Goal: Task Accomplishment & Management: Manage account settings

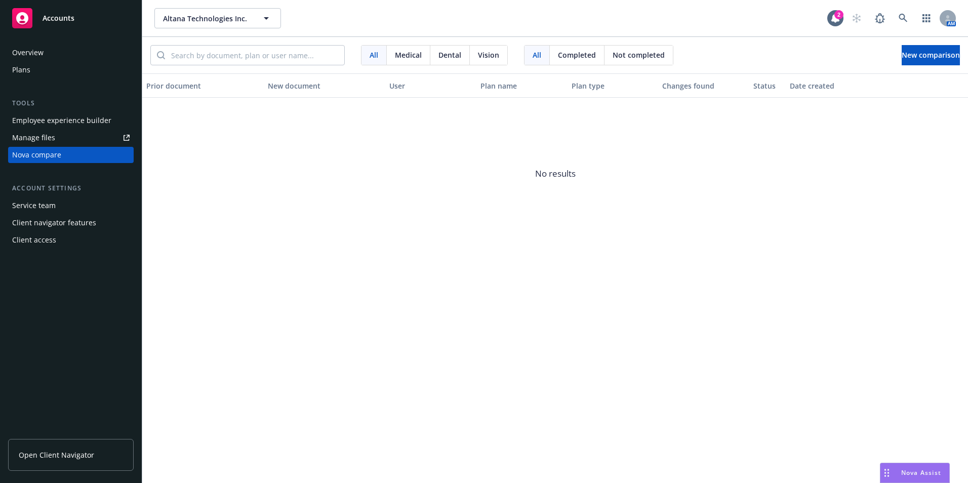
click at [54, 149] on div "Nova compare" at bounding box center [36, 155] width 49 height 16
click at [577, 54] on span "Completed" at bounding box center [577, 55] width 38 height 11
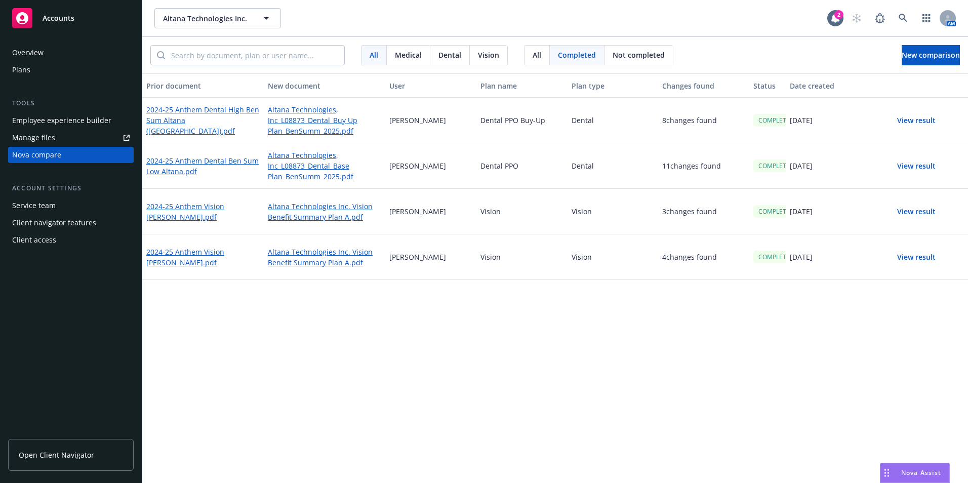
click at [639, 59] on span "Not completed" at bounding box center [639, 55] width 52 height 11
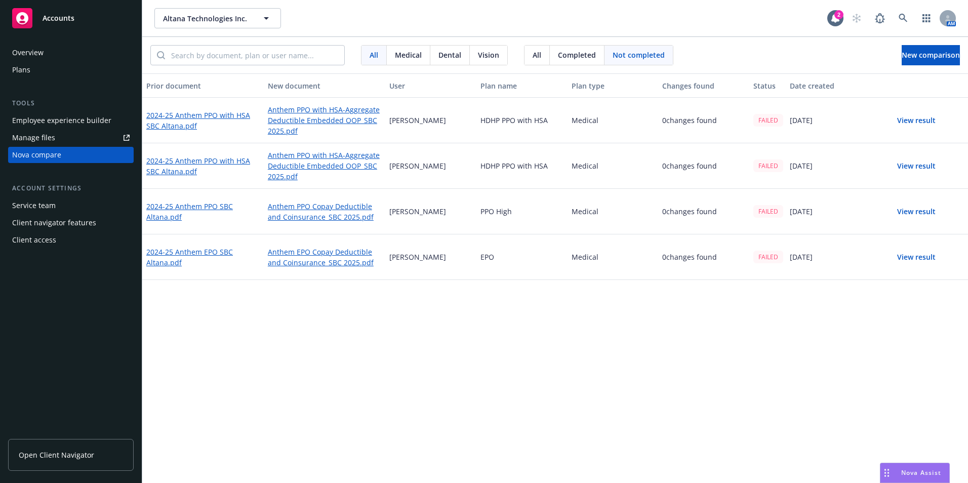
click at [584, 55] on span "Completed" at bounding box center [577, 55] width 38 height 11
